Goal: Task Accomplishment & Management: Complete application form

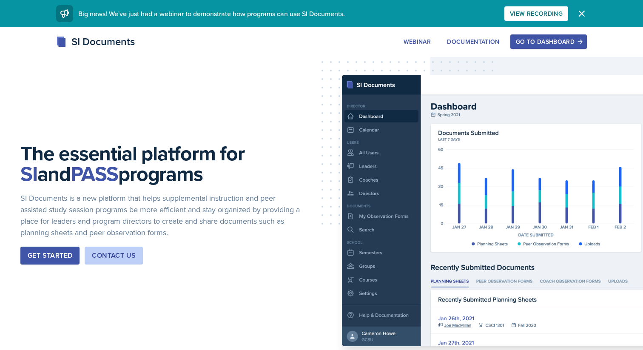
click at [402, 42] on div "Go to Dashboard" at bounding box center [547, 41] width 65 height 7
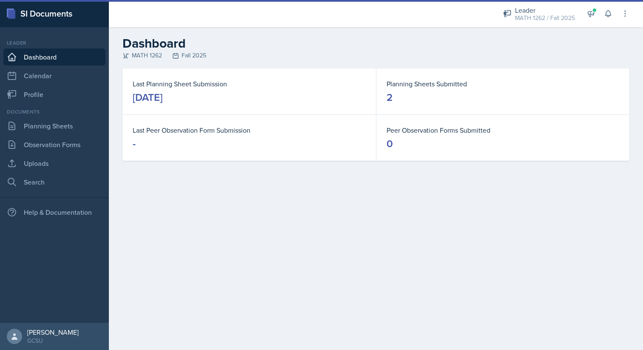
click at [78, 114] on div "Documents" at bounding box center [54, 112] width 102 height 8
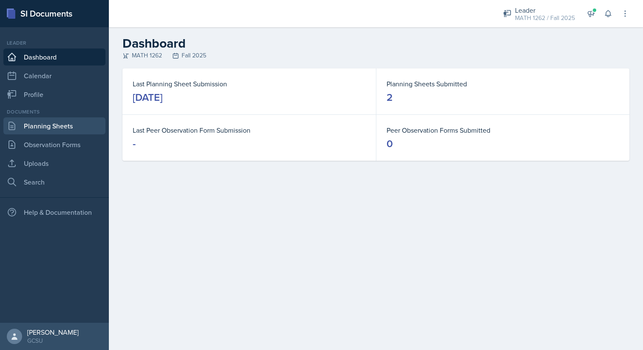
click at [78, 121] on link "Planning Sheets" at bounding box center [54, 125] width 102 height 17
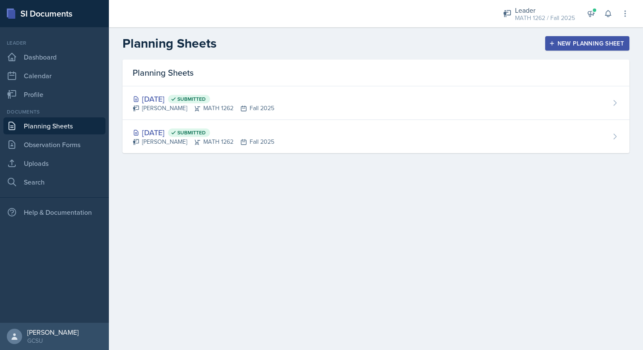
click at [402, 44] on div "New Planning Sheet" at bounding box center [586, 43] width 73 height 7
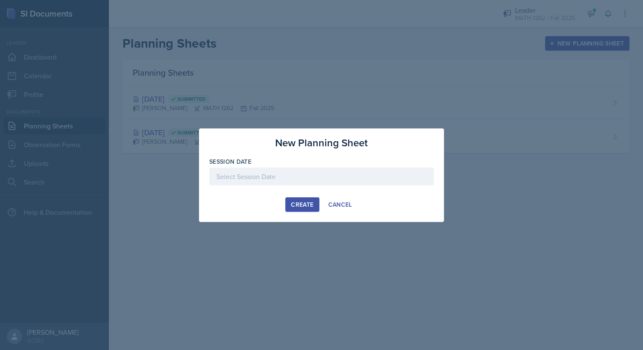
click at [315, 169] on div at bounding box center [321, 176] width 224 height 18
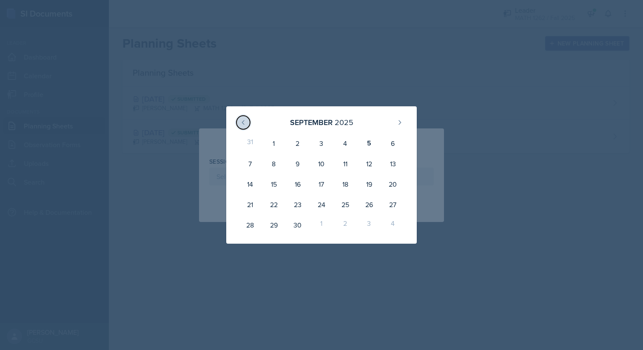
click at [241, 123] on icon at bounding box center [243, 122] width 7 height 7
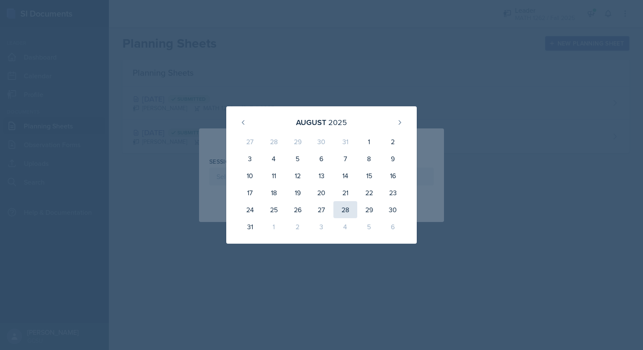
click at [350, 208] on div "28" at bounding box center [345, 209] width 24 height 17
type input "[DATE]"
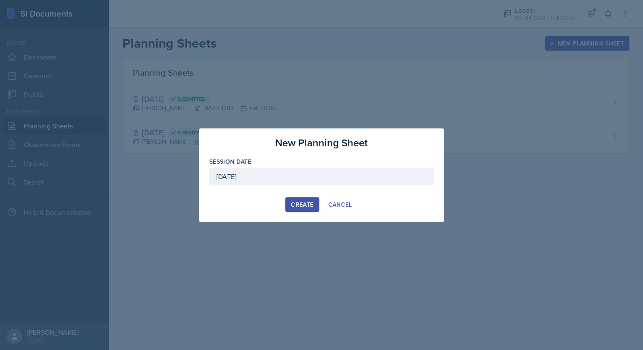
click at [306, 201] on div "Create" at bounding box center [302, 204] width 23 height 7
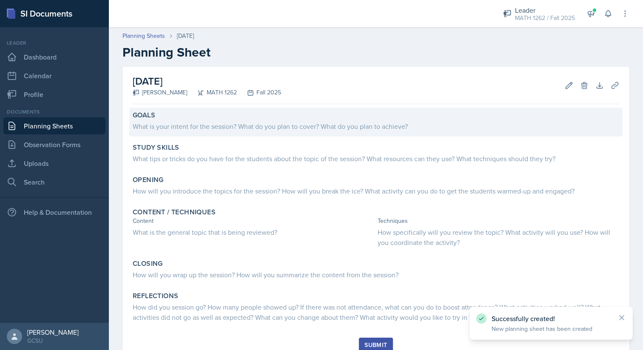
click at [280, 133] on div "Goals What is your intent for the session? What do you plan to cover? What do y…" at bounding box center [375, 122] width 493 height 29
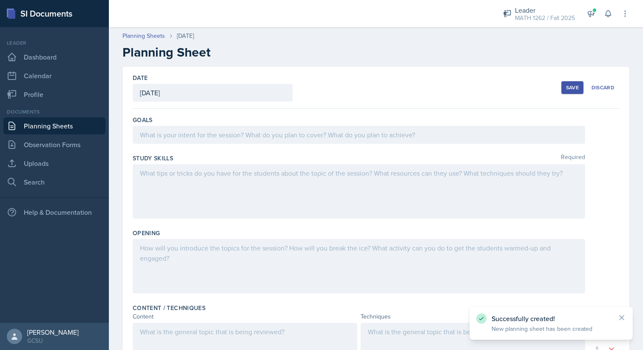
click at [280, 133] on div at bounding box center [359, 135] width 452 height 18
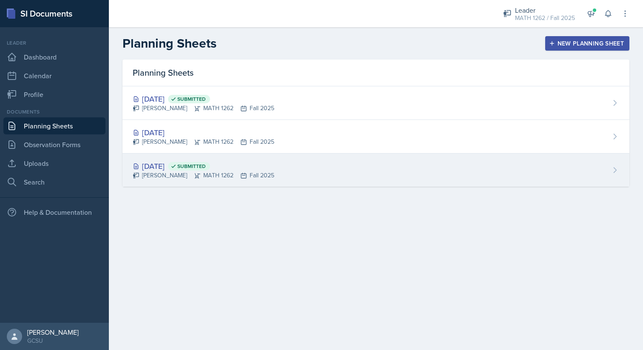
click at [270, 166] on div "[DATE] Submitted [PERSON_NAME] MATH 1262 Fall 2025" at bounding box center [375, 169] width 507 height 33
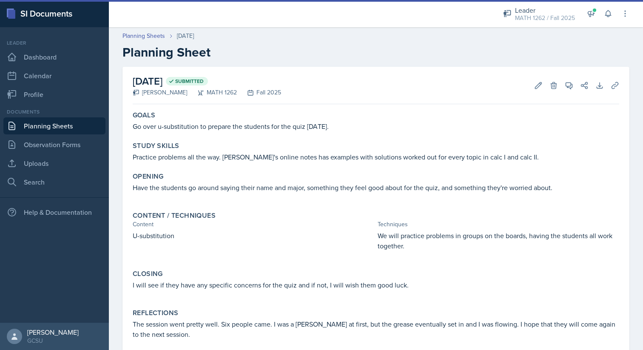
scroll to position [32, 0]
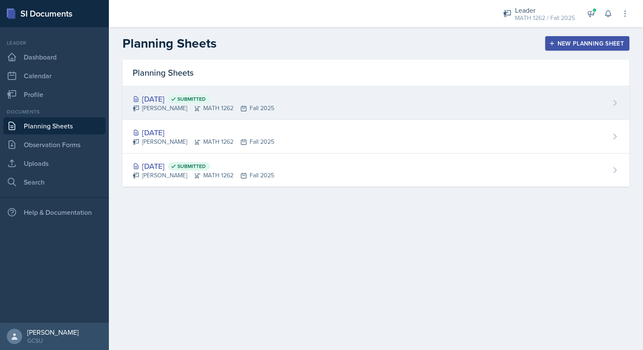
click at [210, 97] on span "Submitted" at bounding box center [189, 99] width 42 height 8
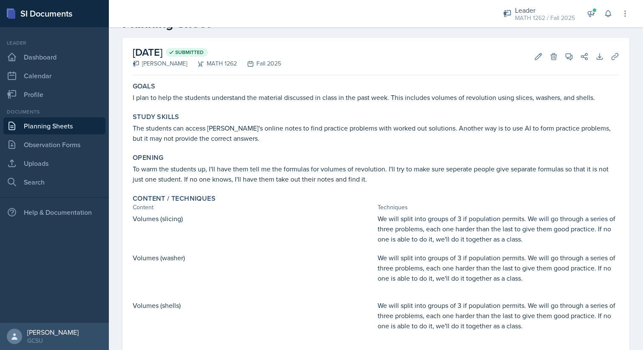
scroll to position [26, 0]
